Goal: Information Seeking & Learning: Check status

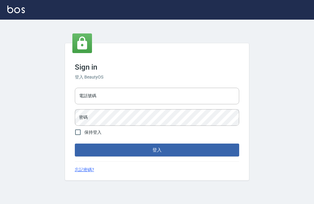
click at [191, 104] on input "電話號碼" at bounding box center [157, 96] width 164 height 17
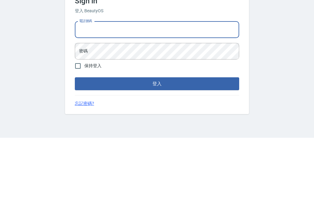
type input "i"
type input "0966325873"
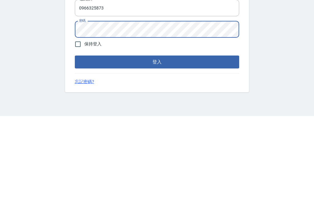
click at [126, 143] on button "登入" at bounding box center [157, 149] width 164 height 13
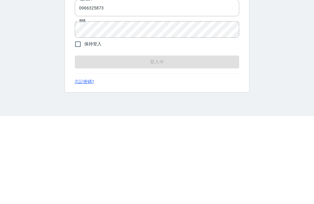
scroll to position [20, 0]
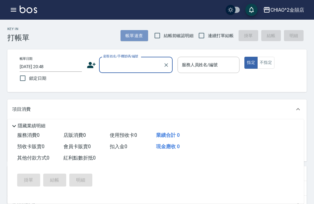
click at [135, 36] on button "帳單速查" at bounding box center [134, 35] width 28 height 11
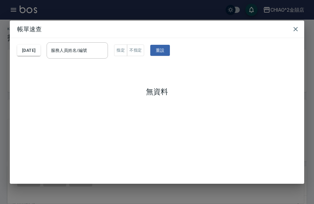
click at [40, 47] on button "[DATE]" at bounding box center [28, 50] width 23 height 11
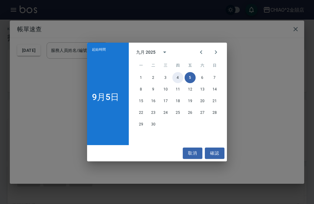
click at [173, 77] on button "4" at bounding box center [177, 77] width 11 height 11
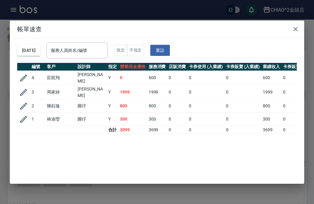
click at [40, 45] on button "[DATE]" at bounding box center [28, 50] width 23 height 11
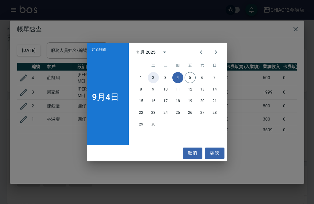
click at [150, 80] on button "2" at bounding box center [153, 77] width 11 height 11
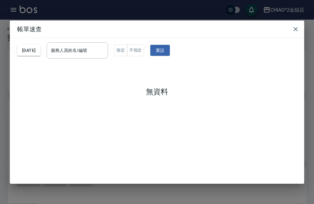
click at [38, 45] on button "[DATE]" at bounding box center [28, 50] width 23 height 11
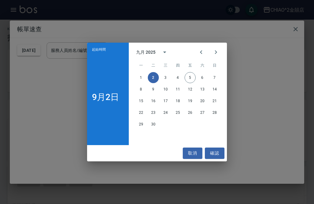
click at [256, 36] on div "起始時間 [DATE] 九月 2025 一 二 三 四 五 六 日 1 2 3 4 5 6 7 8 9 10 11 12 13 14 15 16 17 18 …" at bounding box center [157, 102] width 314 height 204
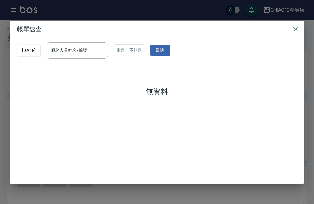
click at [44, 38] on div "[DATE] 服務人員姓名/編號 服務人員姓名/編號 指定 不指定 重設" at bounding box center [156, 50] width 279 height 25
click at [38, 47] on button "[DATE]" at bounding box center [28, 50] width 23 height 11
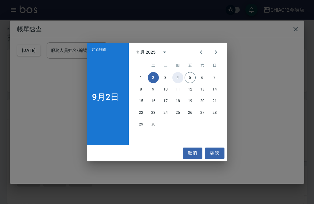
click at [172, 76] on button "4" at bounding box center [177, 77] width 11 height 11
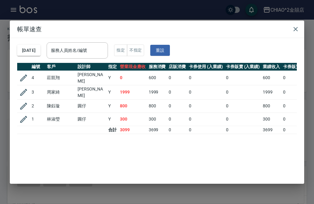
click at [40, 45] on button "[DATE]" at bounding box center [28, 50] width 23 height 11
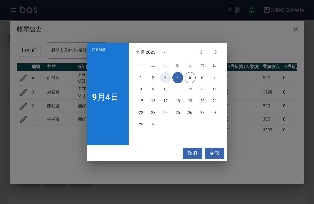
click at [166, 78] on button "3" at bounding box center [165, 77] width 11 height 11
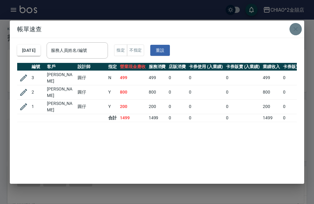
click at [296, 25] on icon "button" at bounding box center [295, 28] width 7 height 7
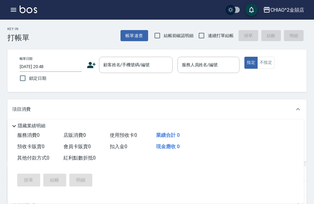
click at [135, 36] on button "帳單速查" at bounding box center [134, 35] width 28 height 11
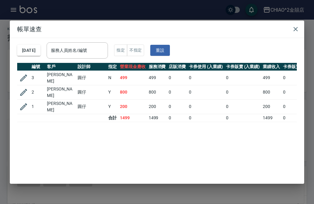
click at [34, 45] on button "[DATE]" at bounding box center [28, 50] width 23 height 11
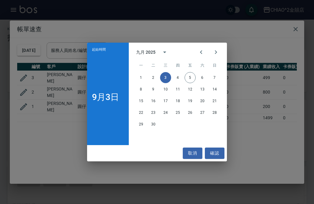
click at [202, 50] on icon "Previous month" at bounding box center [200, 51] width 7 height 7
click at [215, 123] on button "31" at bounding box center [214, 124] width 11 height 11
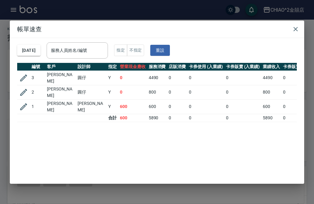
click at [40, 45] on button "[DATE]" at bounding box center [28, 50] width 23 height 11
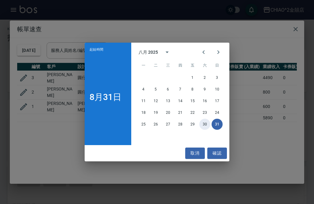
click at [208, 125] on button "30" at bounding box center [204, 124] width 11 height 11
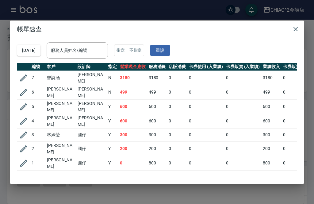
click at [296, 25] on icon "button" at bounding box center [295, 28] width 7 height 7
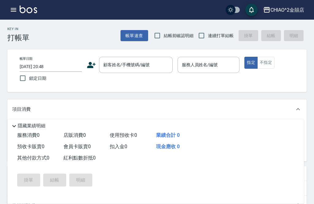
click at [17, 11] on icon "button" at bounding box center [13, 9] width 7 height 7
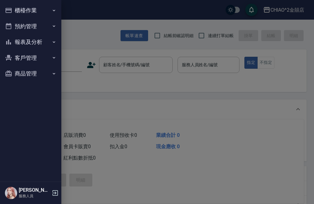
click at [48, 24] on button "預約管理" at bounding box center [30, 26] width 56 height 16
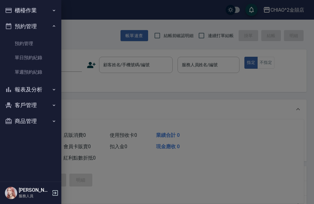
click at [37, 91] on button "報表及分析" at bounding box center [30, 90] width 56 height 16
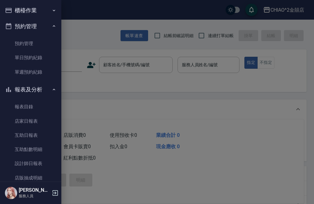
click at [45, 161] on link "設計師日報表" at bounding box center [30, 163] width 56 height 14
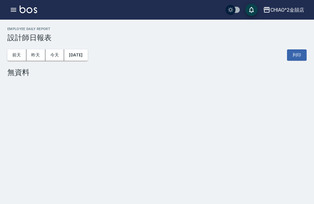
scroll to position [1, 0]
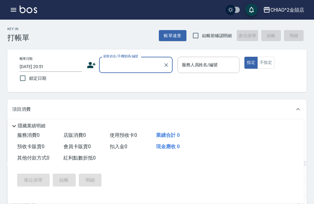
click at [14, 9] on icon "button" at bounding box center [14, 10] width 6 height 4
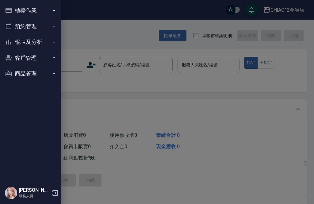
click at [192, 19] on div at bounding box center [157, 102] width 314 height 204
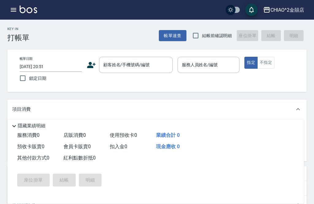
click at [16, 13] on icon "button" at bounding box center [13, 9] width 7 height 7
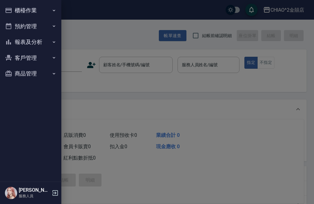
click at [49, 27] on button "預約管理" at bounding box center [30, 26] width 56 height 16
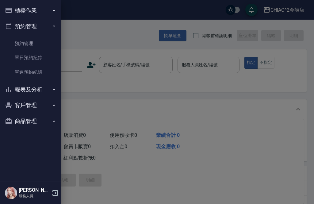
click at [68, 20] on div at bounding box center [157, 102] width 314 height 204
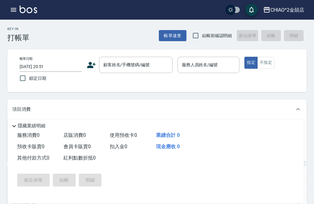
click at [77, 22] on div "Key In 打帳單 帳單速查 結帳前確認明細 座位掛單 結帳 明細" at bounding box center [153, 31] width 306 height 22
click at [165, 37] on button "帳單速查" at bounding box center [173, 35] width 28 height 11
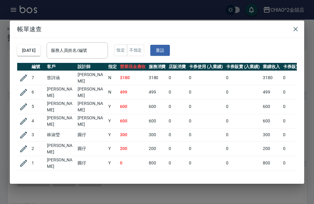
click at [40, 45] on button "[DATE]" at bounding box center [28, 50] width 23 height 11
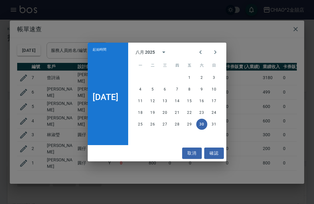
click at [216, 51] on icon "Next month" at bounding box center [215, 52] width 2 height 4
click at [158, 77] on button "2" at bounding box center [152, 77] width 11 height 11
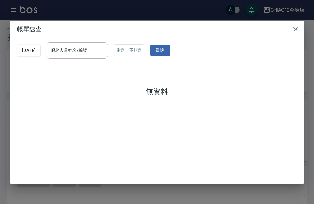
click at [294, 27] on icon "button" at bounding box center [295, 29] width 4 height 4
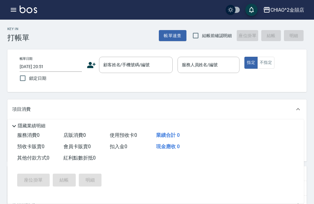
click at [14, 12] on icon "button" at bounding box center [14, 10] width 6 height 4
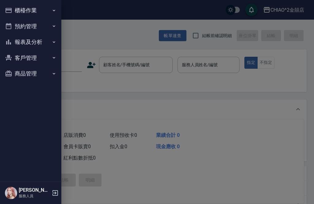
click at [26, 28] on button "預約管理" at bounding box center [30, 26] width 56 height 16
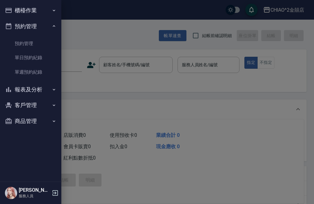
click at [43, 89] on button "報表及分析" at bounding box center [30, 90] width 56 height 16
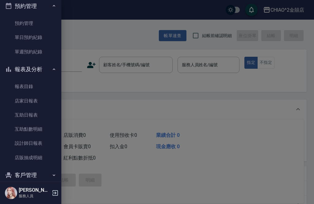
scroll to position [21, 0]
click at [47, 138] on link "設計師日報表" at bounding box center [30, 142] width 56 height 14
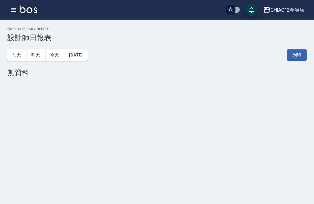
click at [73, 54] on button "[DATE]" at bounding box center [75, 54] width 23 height 11
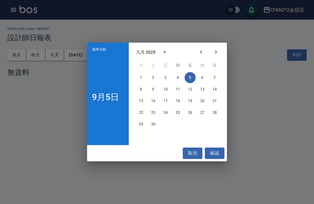
click at [42, 20] on div "選擇日期 [DATE] 九月 2025 一 二 三 四 五 六 日 1 2 3 4 5 6 7 8 9 10 11 12 13 14 15 16 17 18 …" at bounding box center [157, 102] width 314 height 204
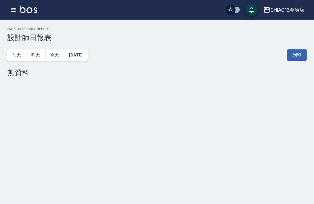
click at [16, 11] on icon "button" at bounding box center [14, 10] width 6 height 4
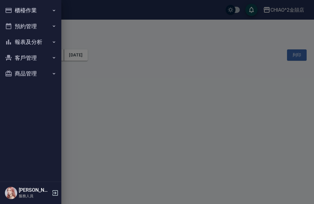
click at [33, 57] on button "客戶管理" at bounding box center [30, 58] width 56 height 16
click at [36, 45] on button "報表及分析" at bounding box center [30, 42] width 56 height 16
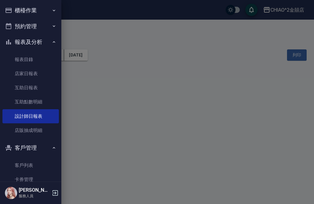
click at [49, 129] on link "店販抽成明細" at bounding box center [30, 130] width 56 height 14
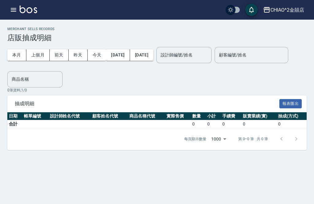
click at [18, 53] on button "本月" at bounding box center [16, 54] width 19 height 11
click at [40, 57] on button "上個月" at bounding box center [37, 54] width 23 height 11
click at [14, 10] on icon "button" at bounding box center [14, 10] width 6 height 4
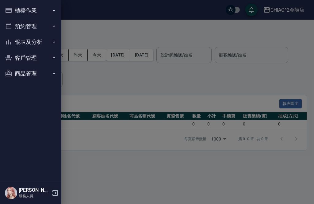
click at [45, 43] on button "報表及分析" at bounding box center [30, 42] width 56 height 16
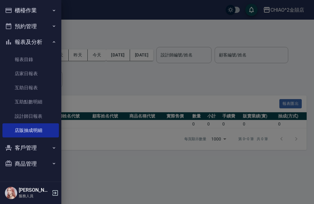
click at [49, 114] on link "設計師日報表" at bounding box center [30, 116] width 56 height 14
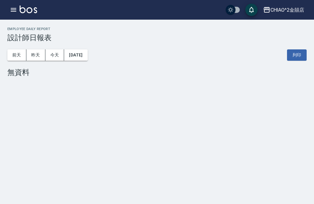
click at [170, 1] on div "CHIAO^2金囍店 登出" at bounding box center [157, 10] width 314 height 20
click at [17, 11] on button "button" at bounding box center [13, 10] width 12 height 12
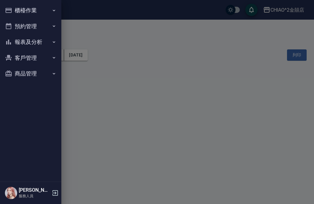
click at [21, 46] on button "報表及分析" at bounding box center [30, 42] width 56 height 16
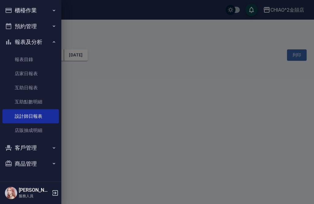
click at [75, 34] on div at bounding box center [157, 102] width 314 height 204
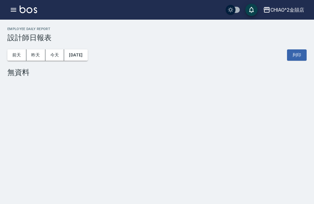
click at [18, 55] on button "前天" at bounding box center [16, 54] width 19 height 11
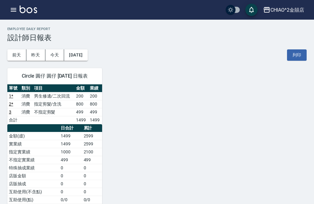
click at [11, 8] on icon "button" at bounding box center [14, 10] width 6 height 4
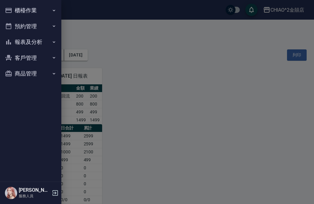
click at [51, 39] on button "報表及分析" at bounding box center [30, 42] width 56 height 16
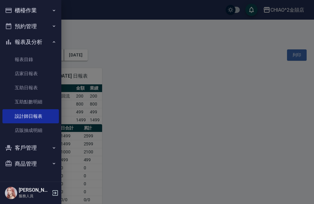
click at [42, 61] on link "報表目錄" at bounding box center [30, 59] width 56 height 14
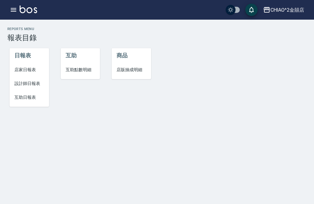
click at [12, 8] on icon "button" at bounding box center [13, 9] width 7 height 7
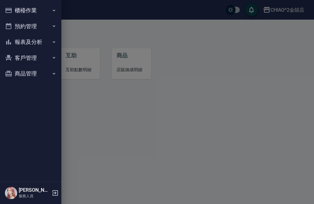
click at [35, 28] on button "預約管理" at bounding box center [30, 26] width 56 height 16
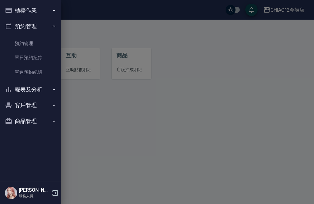
click at [35, 45] on link "預約管理" at bounding box center [30, 43] width 56 height 14
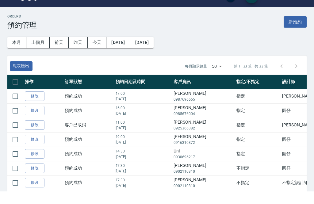
scroll to position [13, 0]
